Goal: Task Accomplishment & Management: Manage account settings

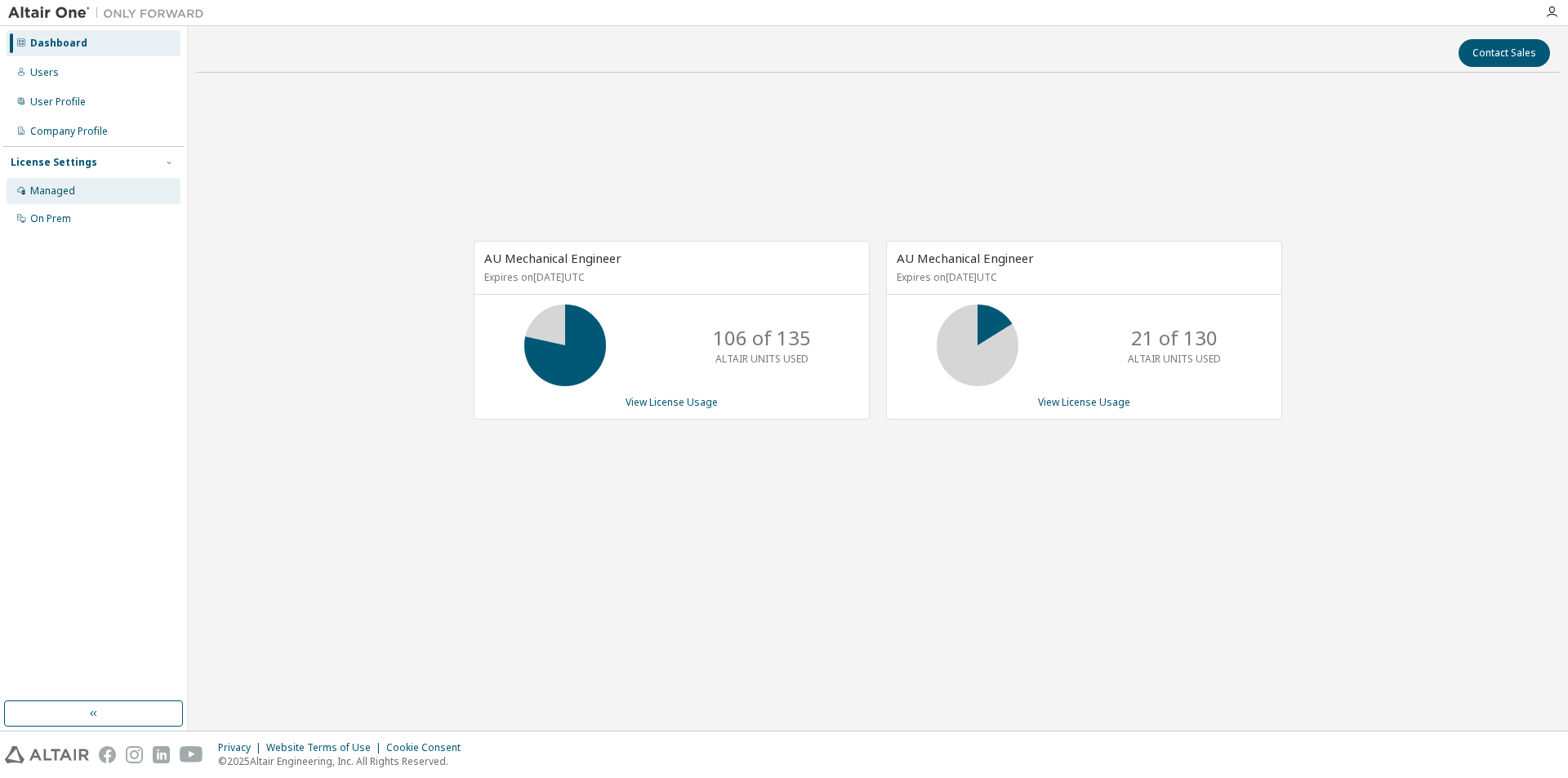
click at [73, 199] on div "Managed" at bounding box center [94, 191] width 174 height 26
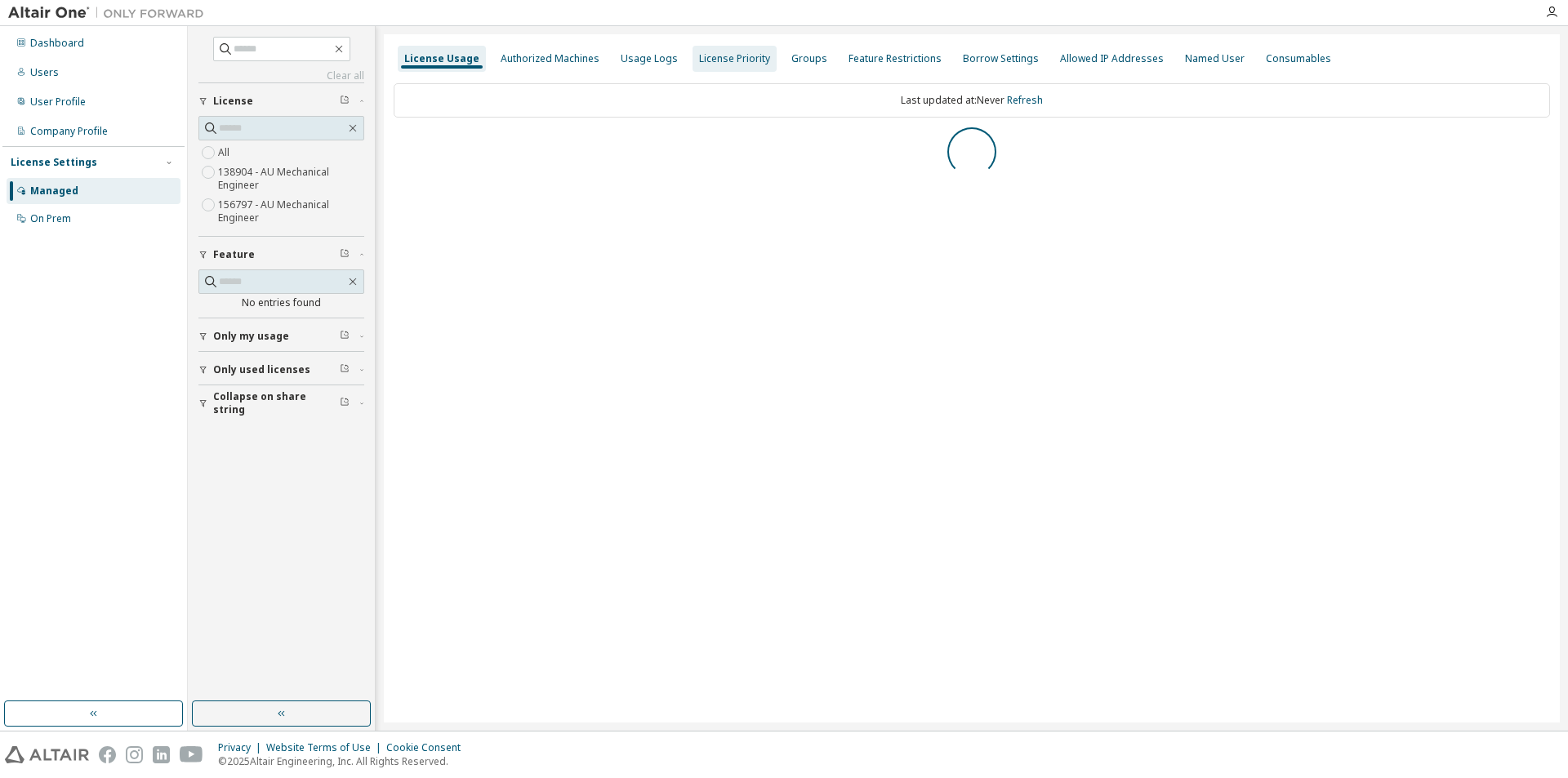
click at [548, 65] on div "Authorized Machines" at bounding box center [550, 59] width 112 height 26
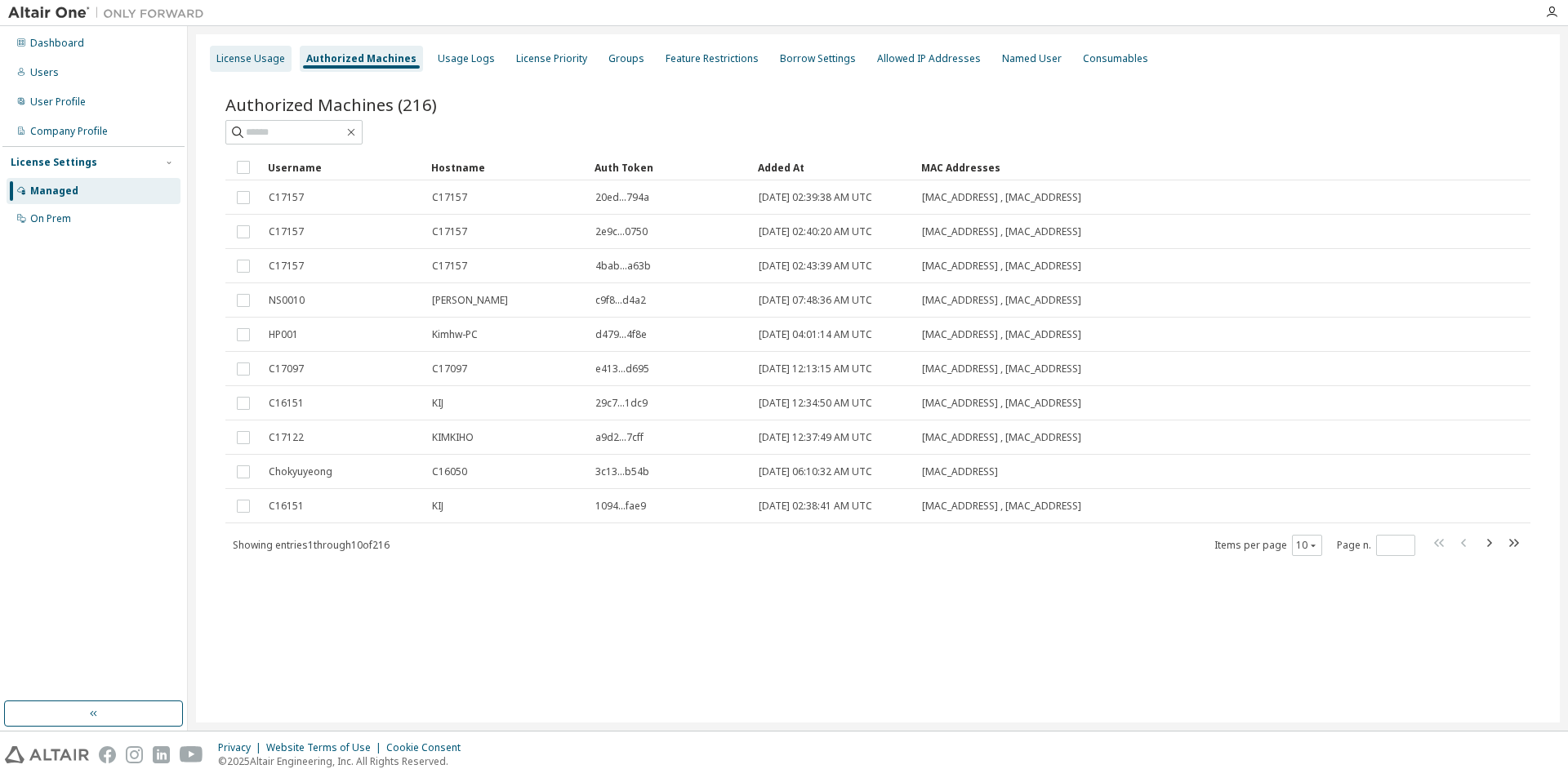
click at [265, 56] on div "License Usage" at bounding box center [250, 59] width 69 height 13
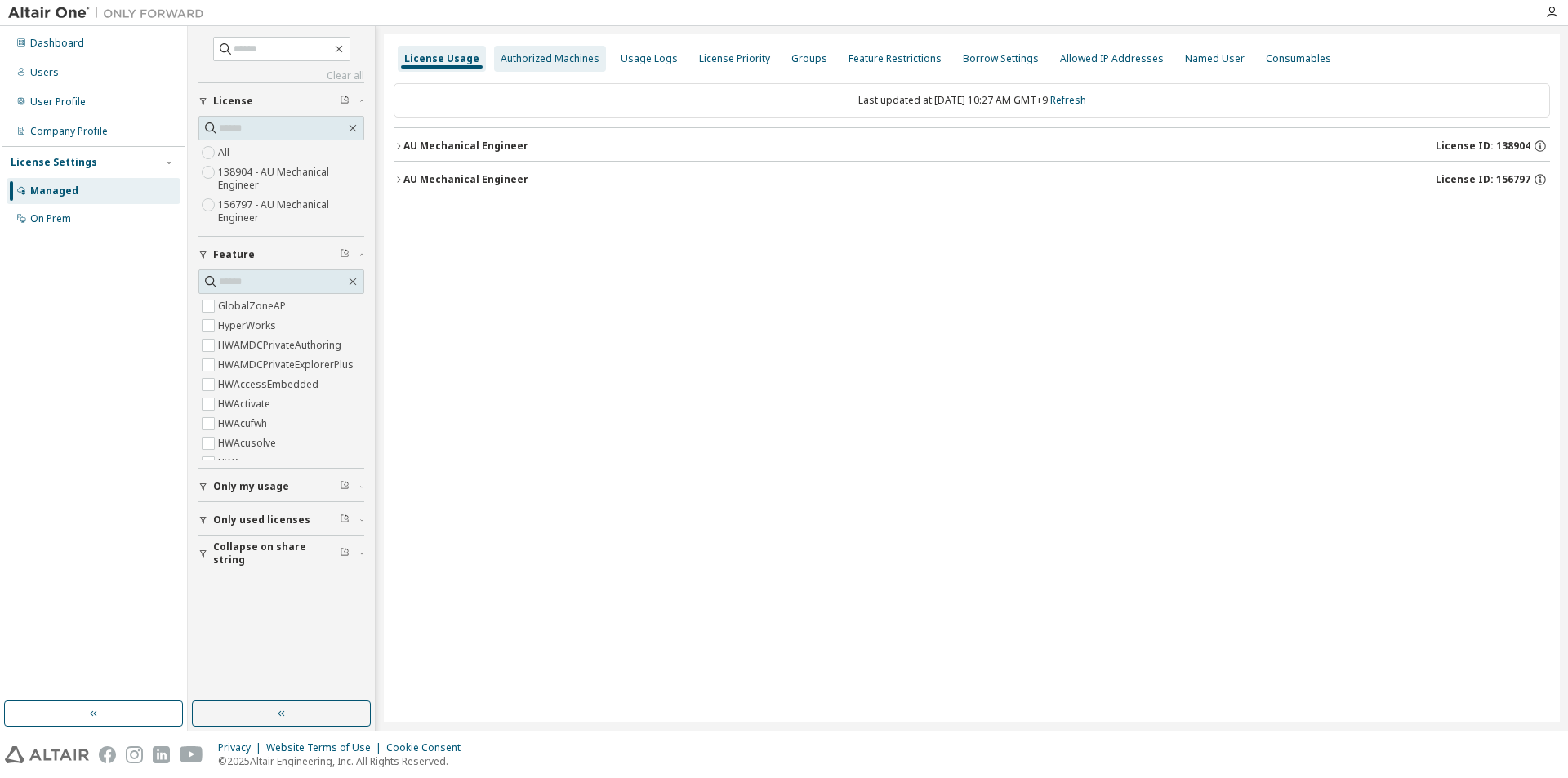
click at [532, 61] on div "Authorized Machines" at bounding box center [550, 59] width 99 height 13
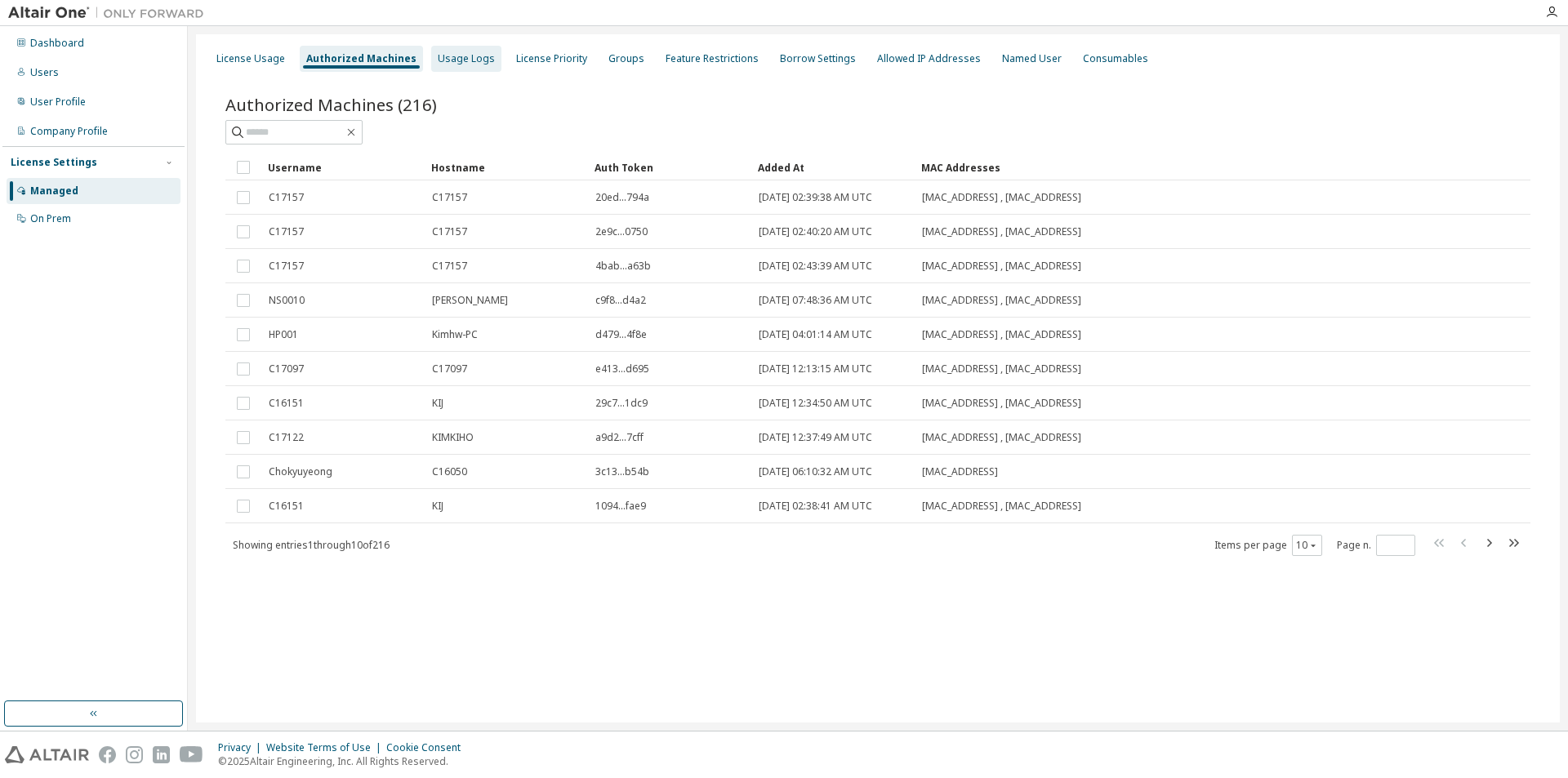
click at [461, 57] on div "Usage Logs" at bounding box center [466, 59] width 57 height 13
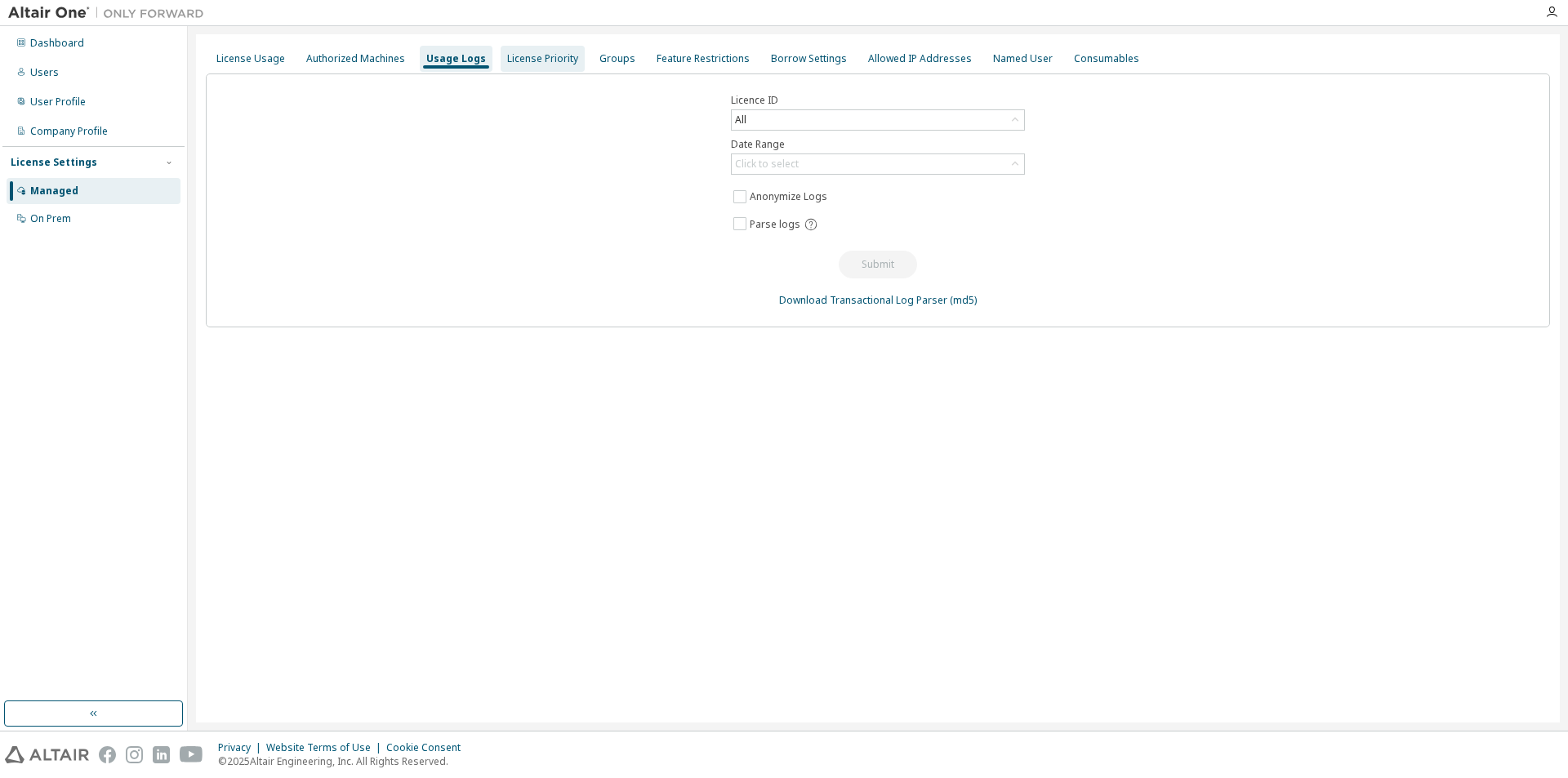
click at [541, 61] on div "License Priority" at bounding box center [543, 59] width 71 height 13
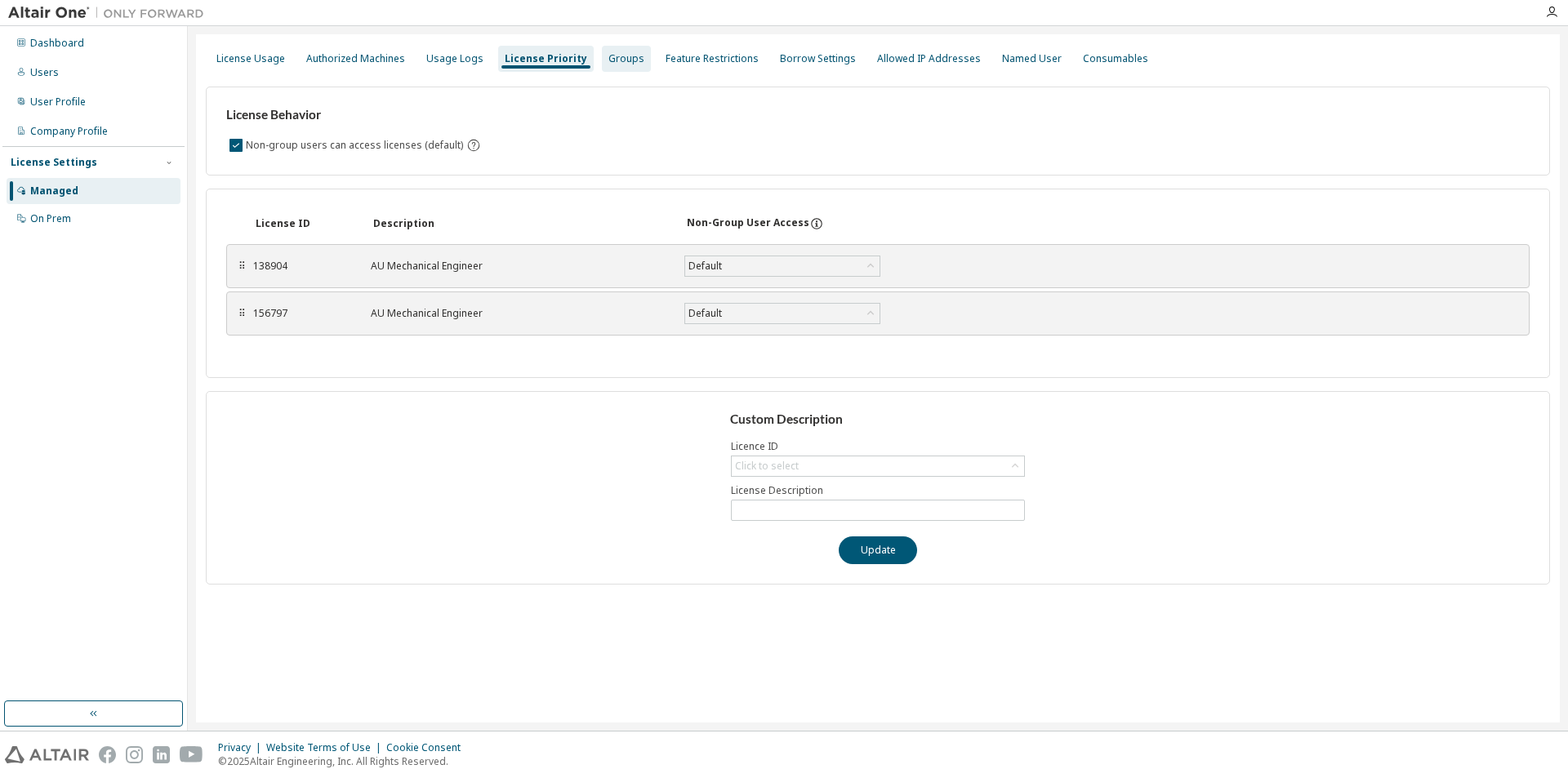
click at [609, 65] on div "Groups" at bounding box center [627, 59] width 49 height 26
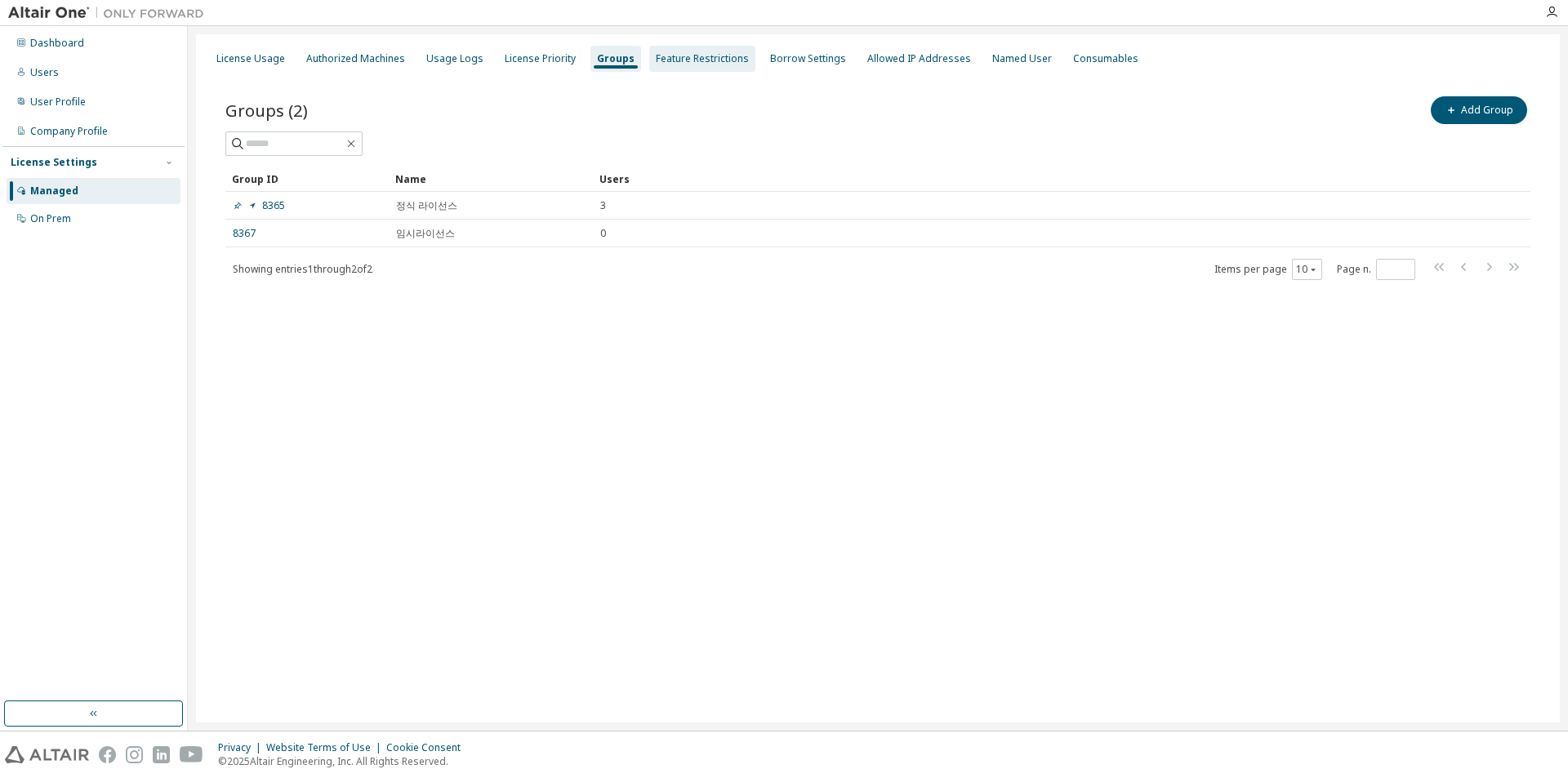
click at [696, 56] on div "Feature Restrictions" at bounding box center [702, 59] width 93 height 13
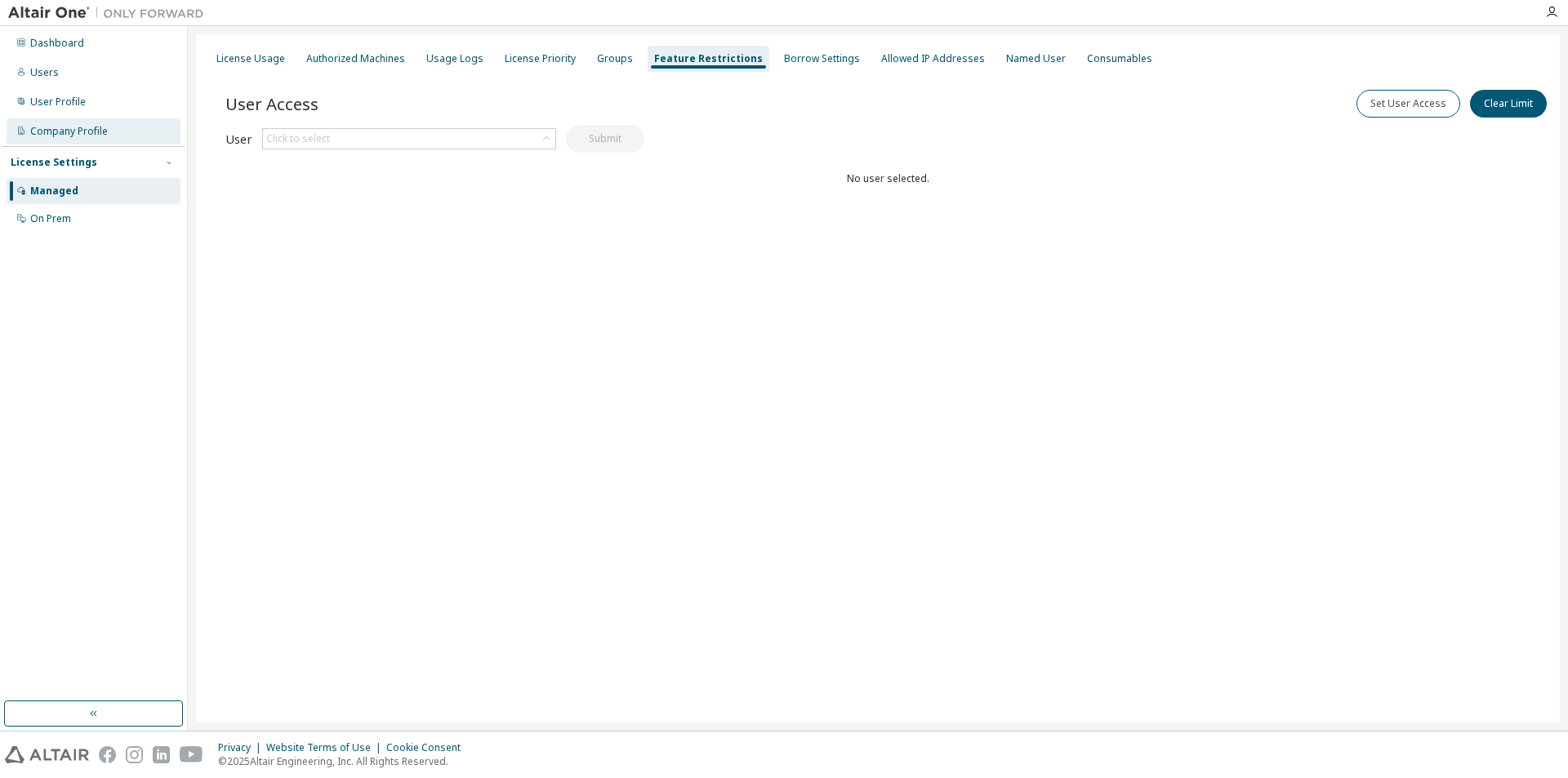
click at [64, 130] on div "Company Profile" at bounding box center [69, 131] width 78 height 13
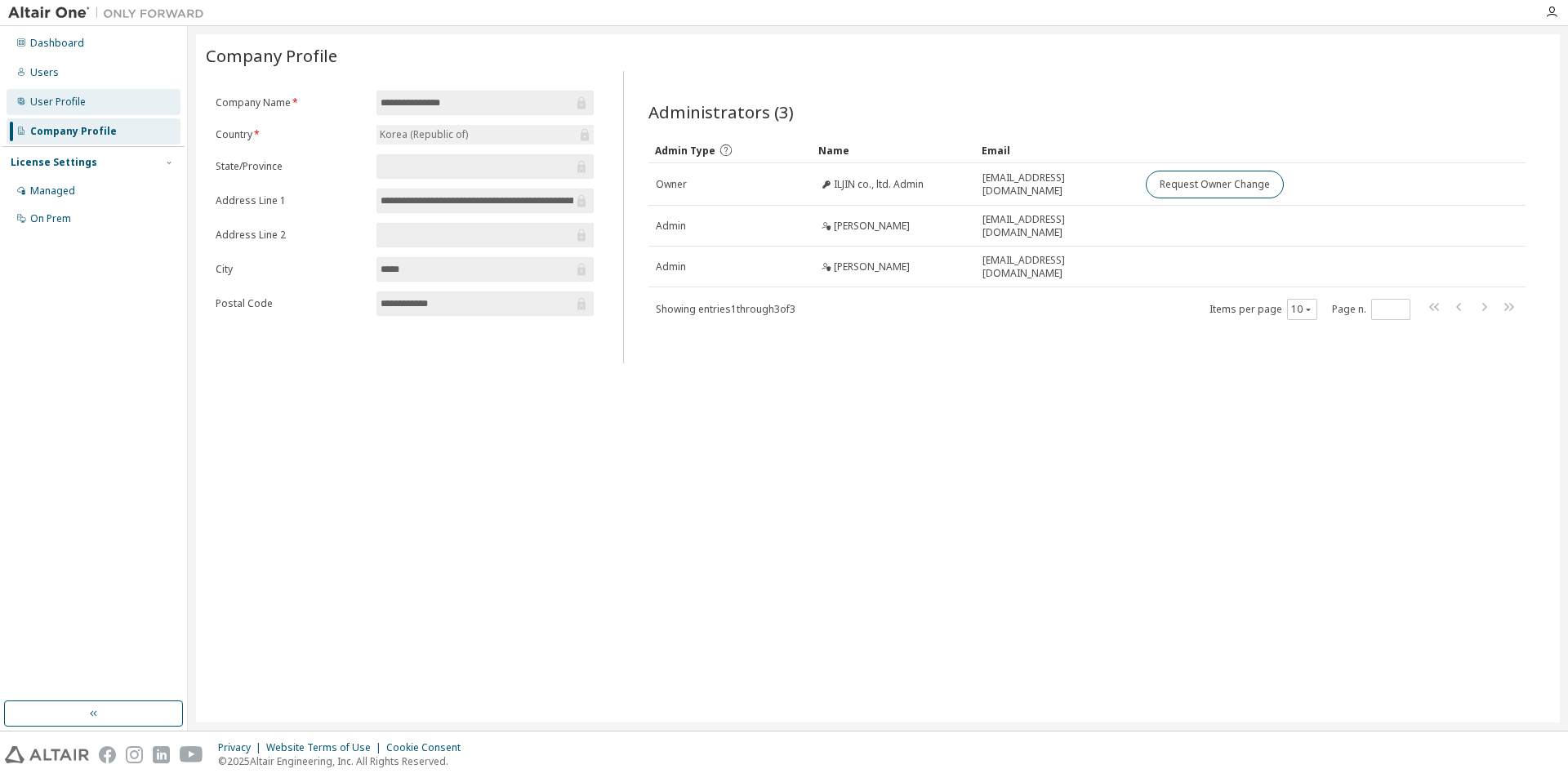
click at [78, 107] on div "User Profile" at bounding box center [58, 102] width 56 height 13
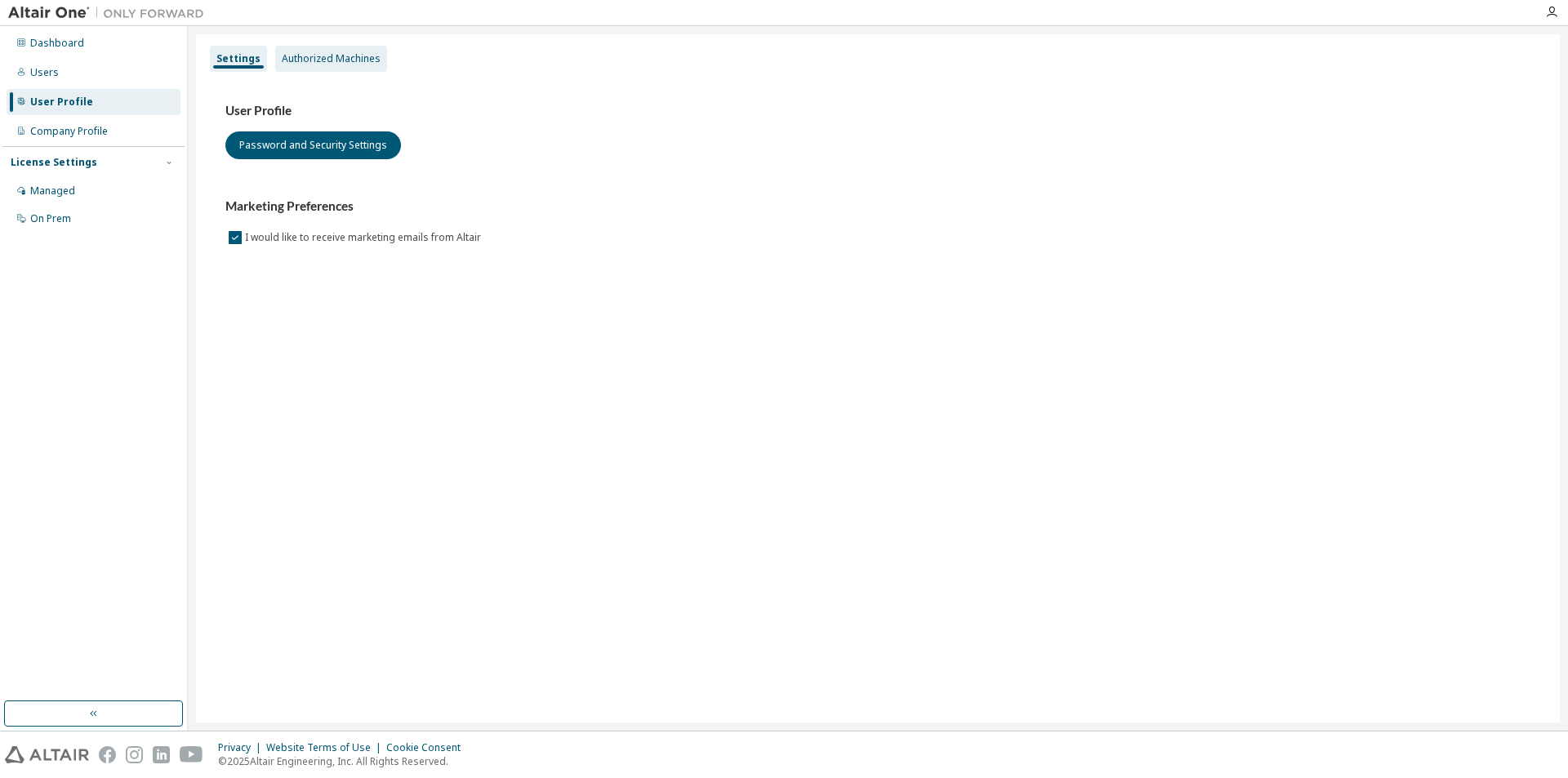
click at [358, 64] on div "Authorized Machines" at bounding box center [331, 59] width 99 height 13
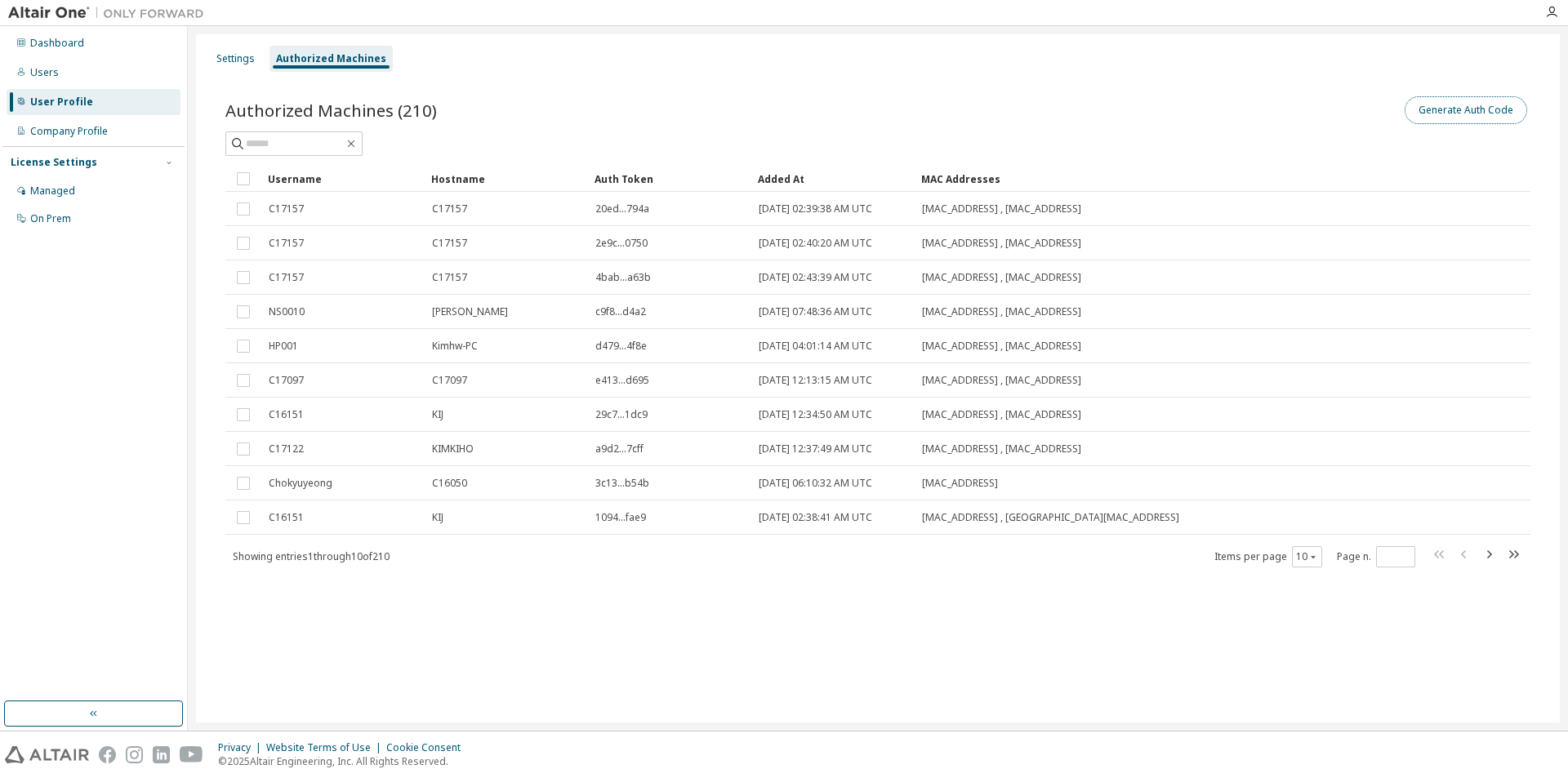
click at [1430, 119] on button "Generate Auth Code" at bounding box center [1466, 110] width 123 height 27
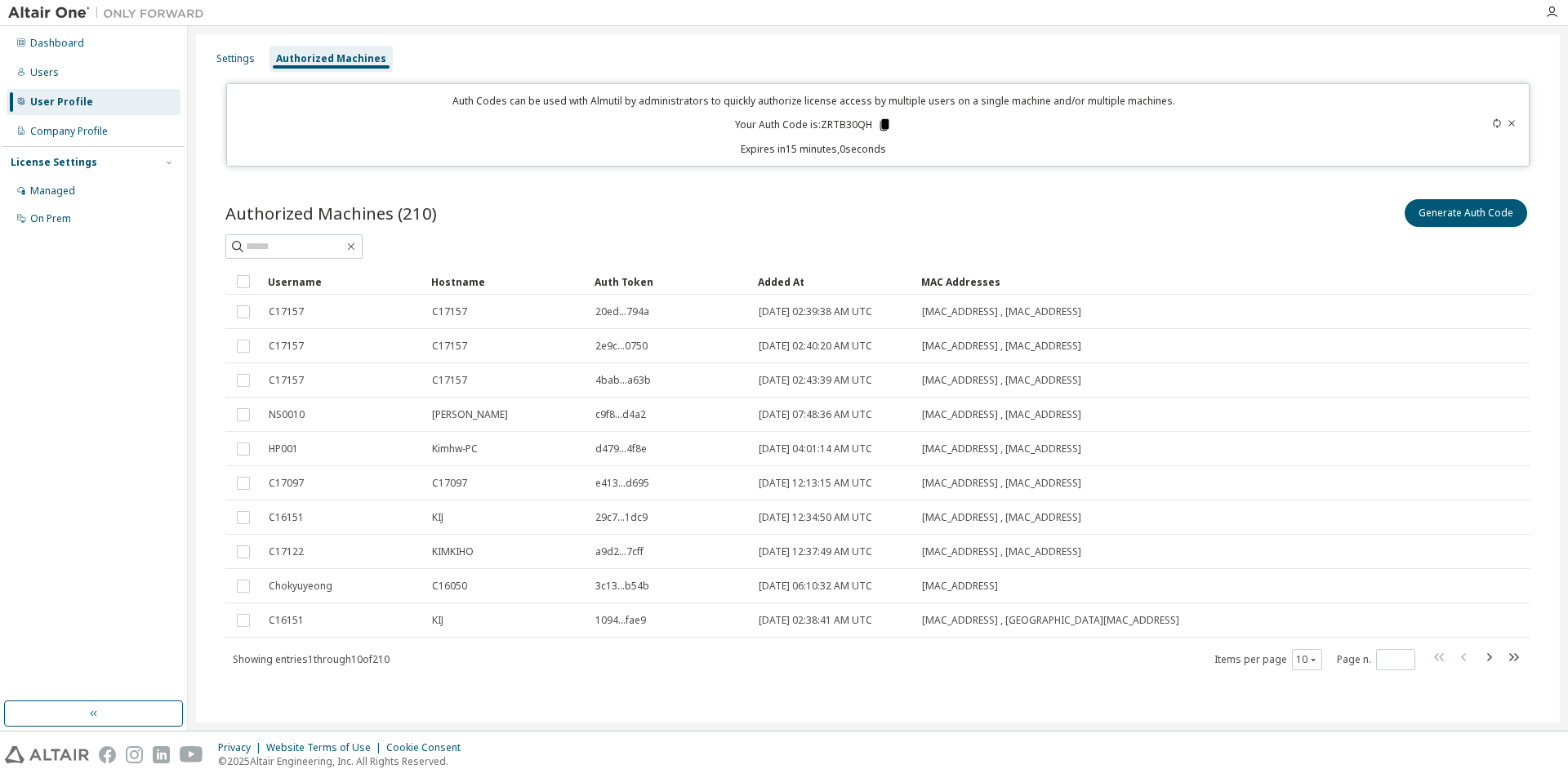
click at [877, 124] on icon at bounding box center [885, 125] width 15 height 15
click at [736, 249] on div at bounding box center [877, 247] width 1305 height 25
